Goal: Find specific page/section: Find specific page/section

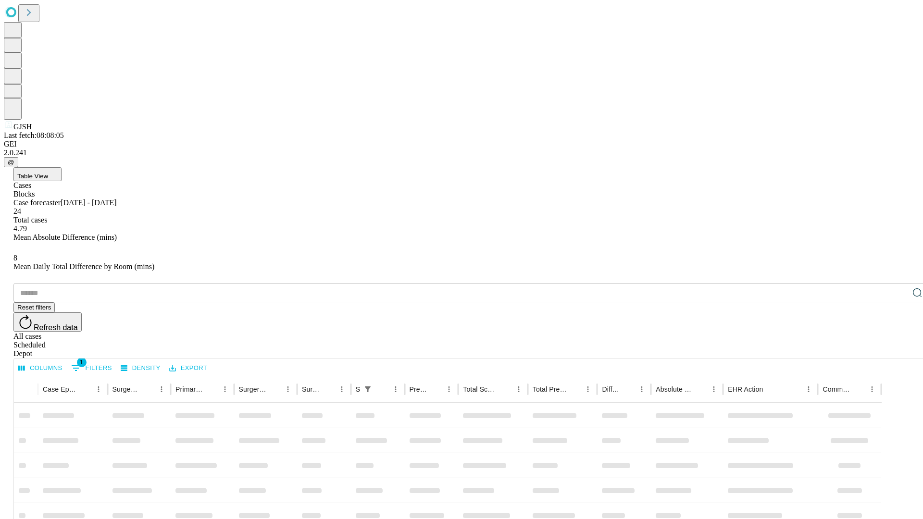
click at [898, 350] on div "Depot" at bounding box center [470, 354] width 915 height 9
